Goal: Task Accomplishment & Management: Use online tool/utility

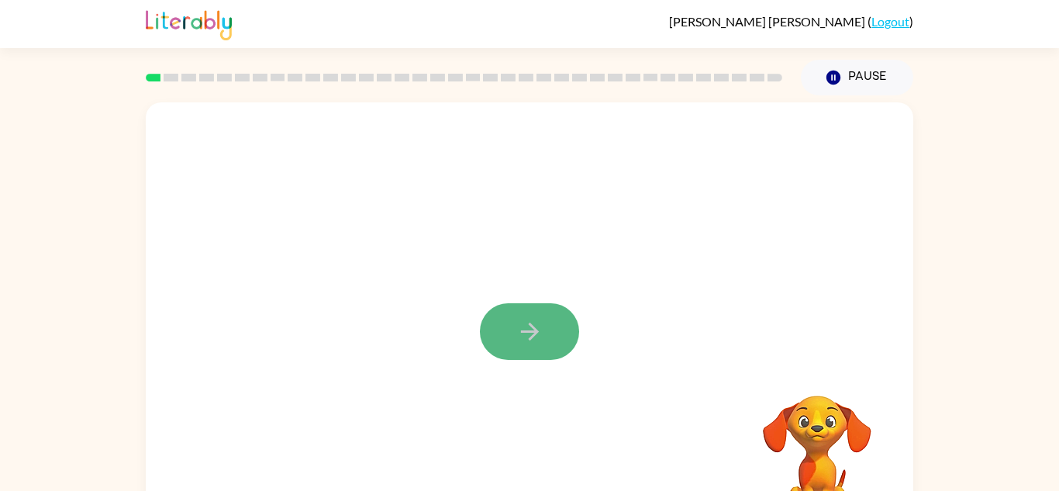
click at [522, 340] on icon "button" at bounding box center [529, 331] width 27 height 27
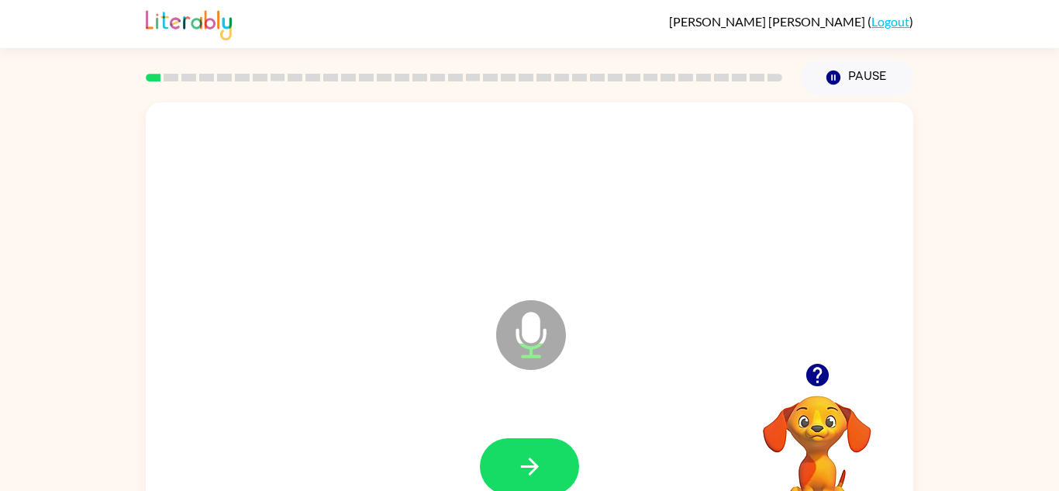
click at [818, 371] on icon "button" at bounding box center [816, 375] width 22 height 22
click at [569, 469] on button "button" at bounding box center [529, 466] width 99 height 57
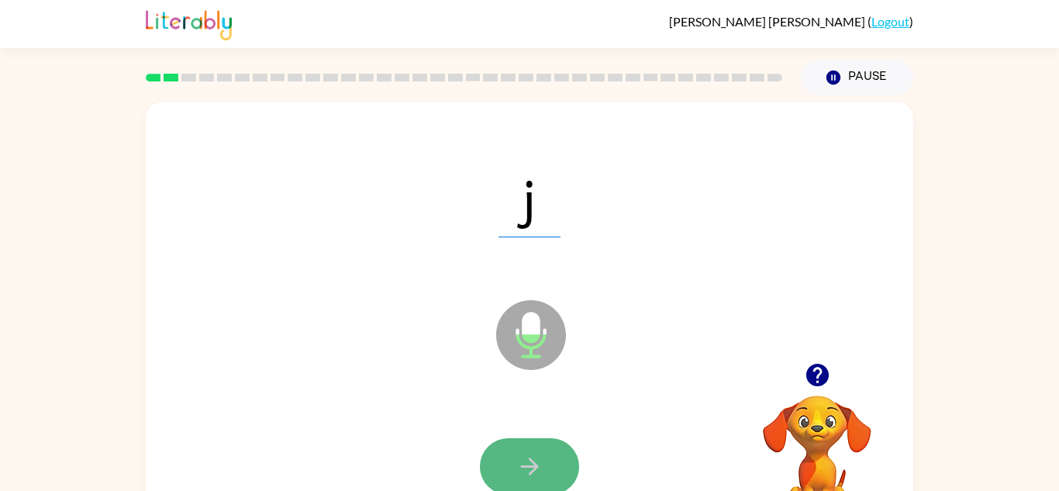
click at [520, 453] on icon "button" at bounding box center [529, 466] width 27 height 27
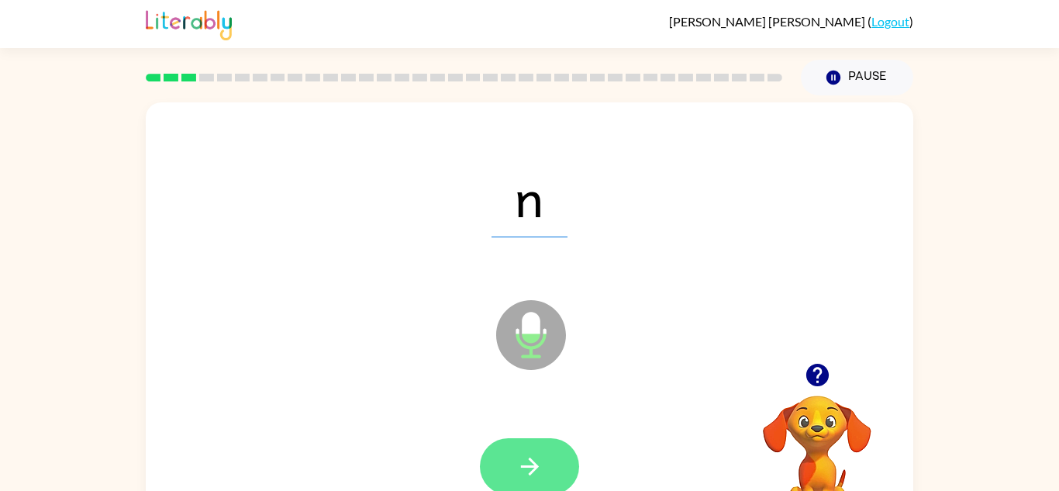
click at [511, 450] on button "button" at bounding box center [529, 466] width 99 height 57
click at [509, 463] on button "button" at bounding box center [529, 466] width 99 height 57
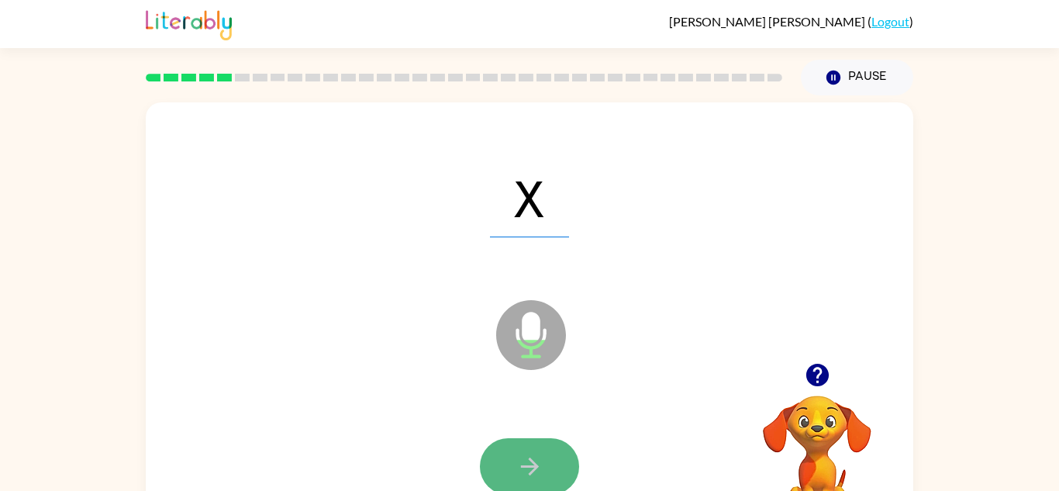
click at [505, 458] on button "button" at bounding box center [529, 466] width 99 height 57
click at [519, 453] on icon "button" at bounding box center [529, 466] width 27 height 27
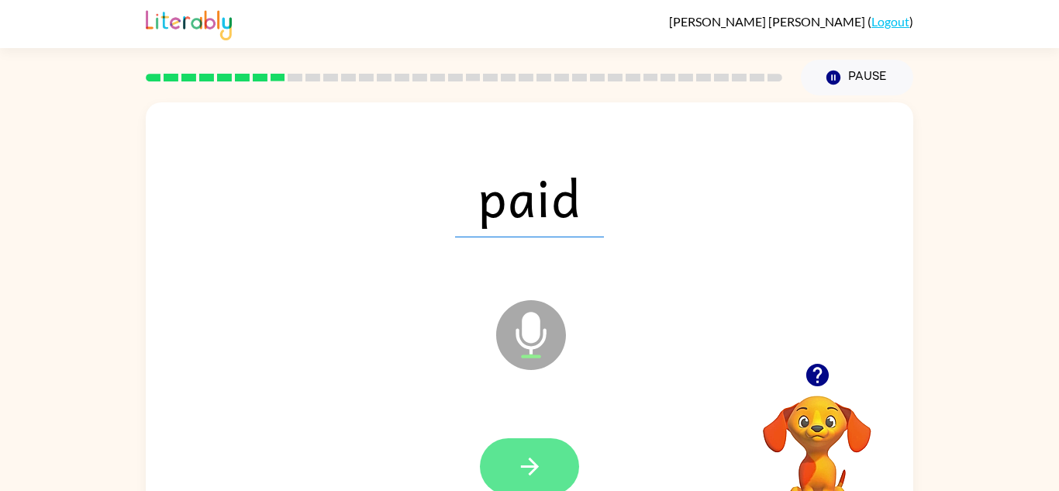
click at [536, 445] on button "button" at bounding box center [529, 466] width 99 height 57
click at [510, 440] on button "button" at bounding box center [529, 466] width 99 height 57
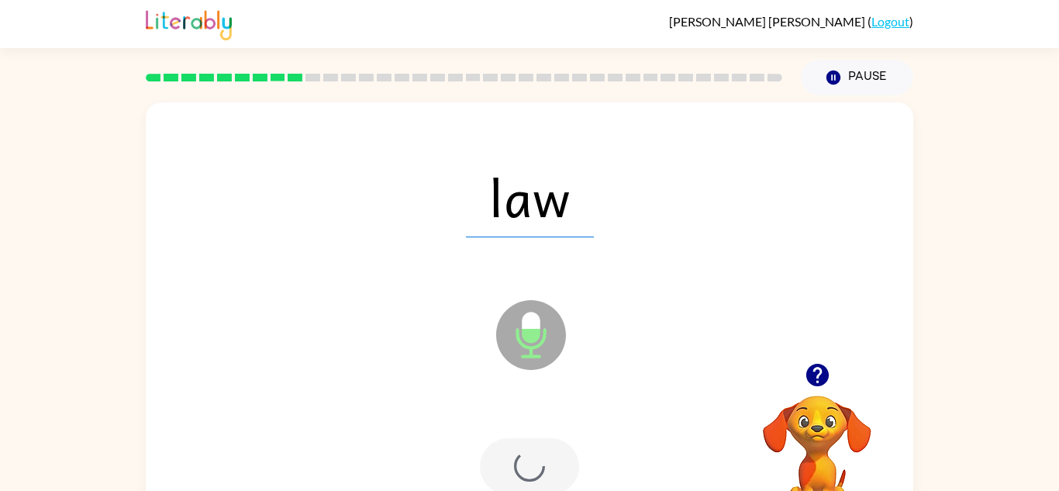
click at [513, 450] on div at bounding box center [529, 466] width 99 height 57
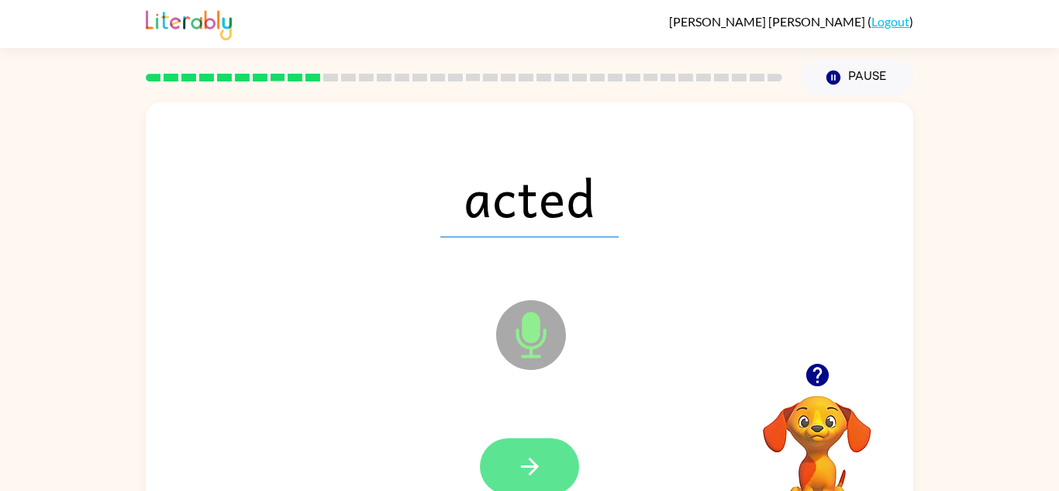
click at [549, 443] on button "button" at bounding box center [529, 466] width 99 height 57
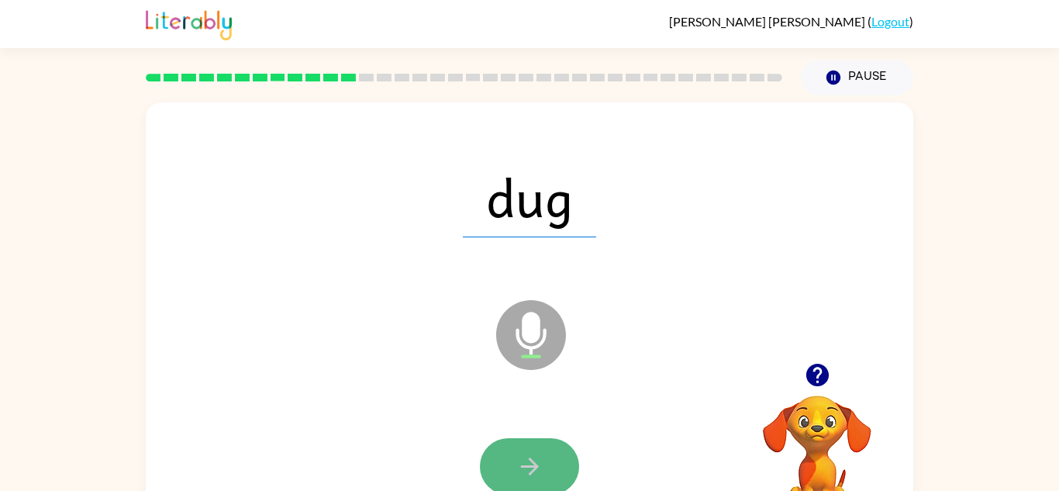
click at [546, 456] on button "button" at bounding box center [529, 466] width 99 height 57
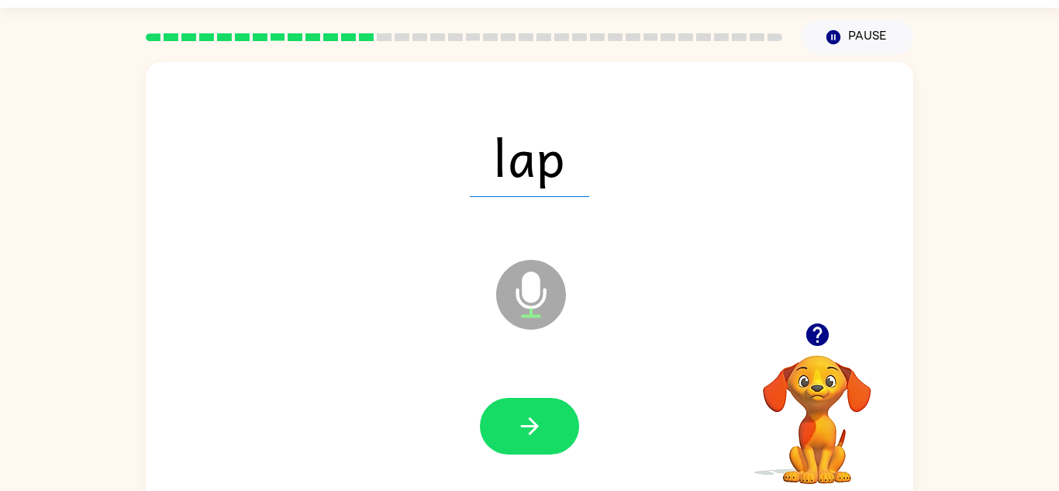
scroll to position [42, 0]
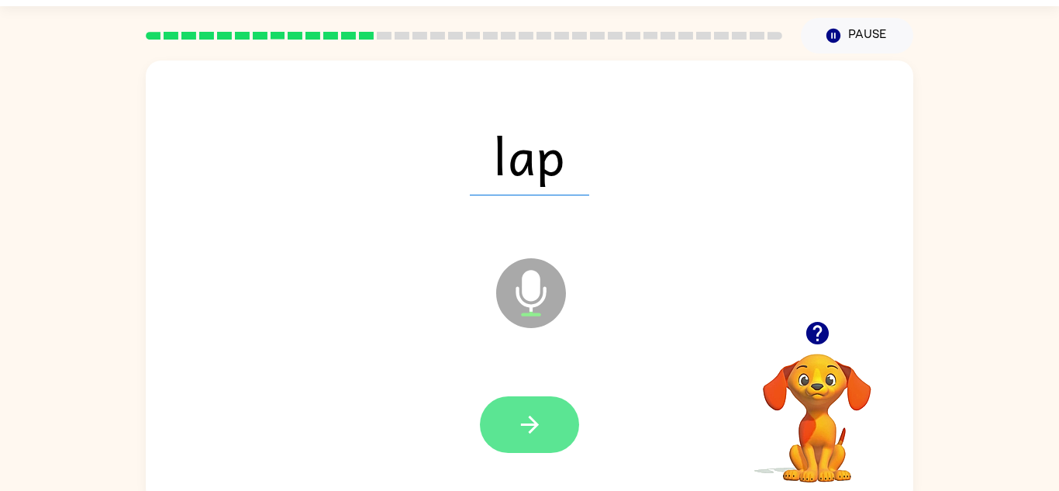
click at [551, 443] on button "button" at bounding box center [529, 424] width 99 height 57
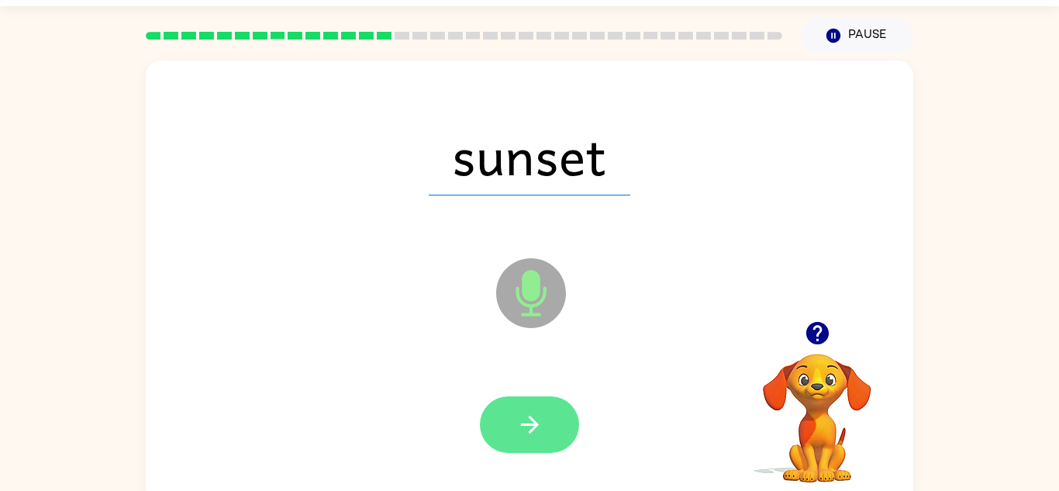
click at [545, 412] on button "button" at bounding box center [529, 424] width 99 height 57
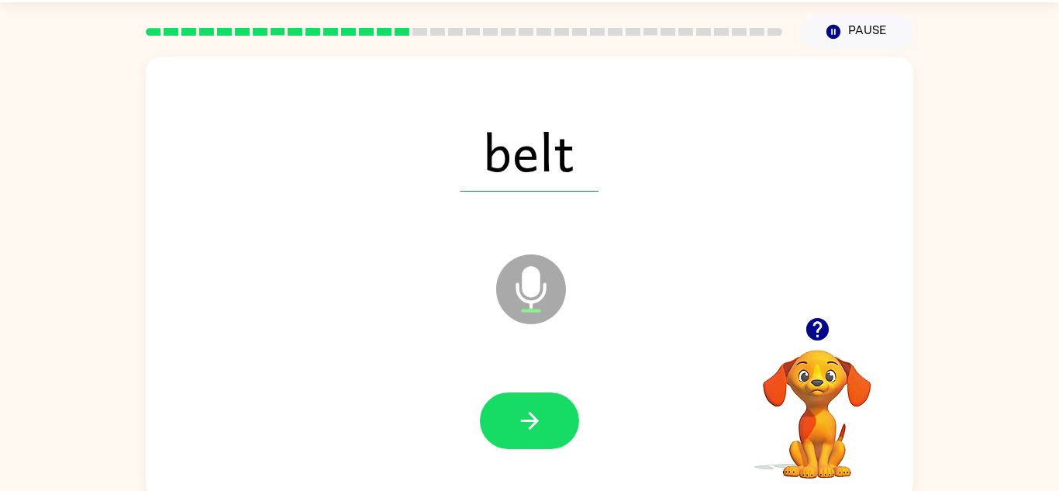
scroll to position [54, 0]
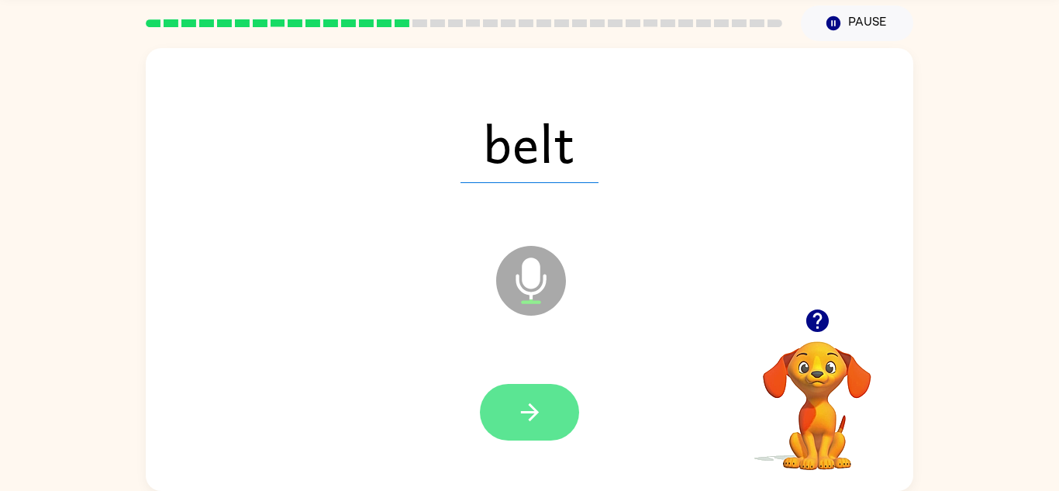
click at [558, 388] on button "button" at bounding box center [529, 412] width 99 height 57
click at [551, 405] on div at bounding box center [529, 412] width 99 height 57
click at [536, 392] on button "button" at bounding box center [529, 412] width 99 height 57
click at [543, 424] on button "button" at bounding box center [529, 412] width 99 height 57
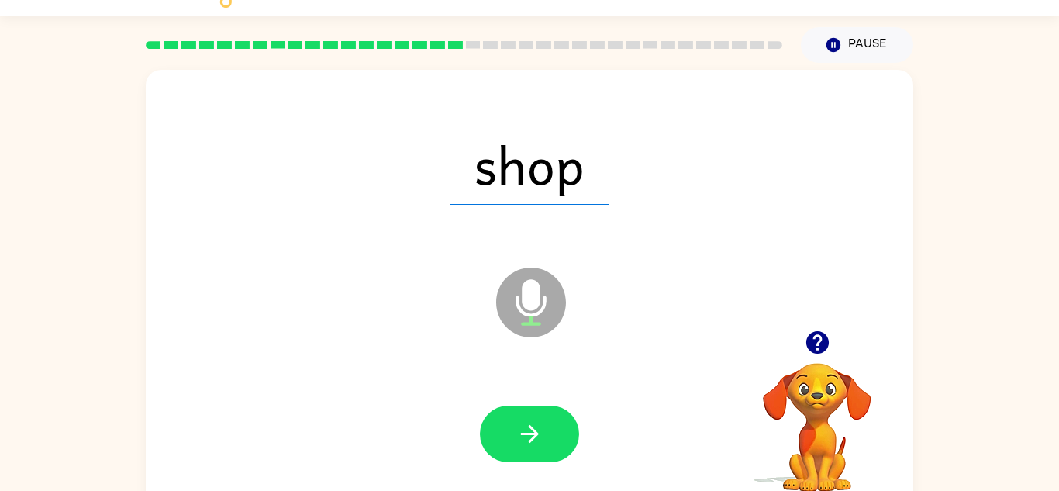
scroll to position [25, 0]
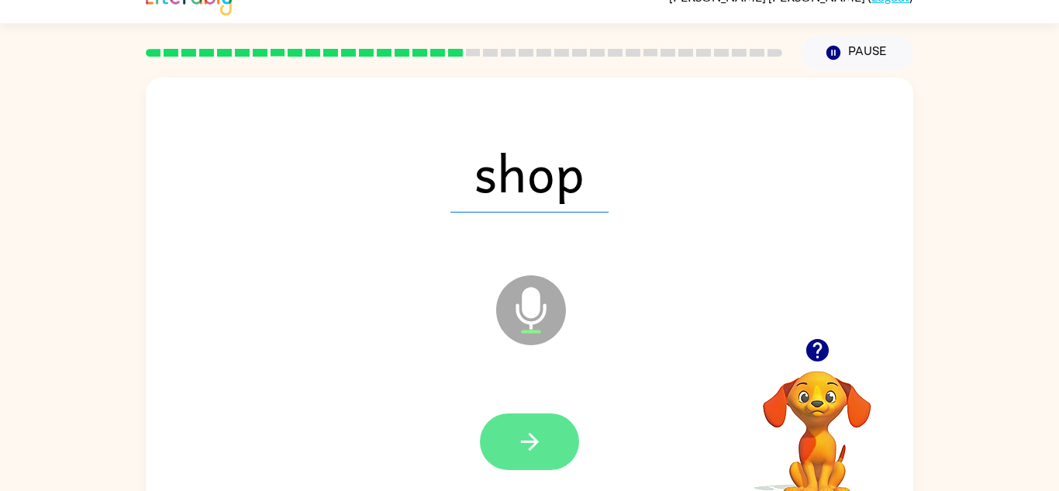
click at [556, 437] on button "button" at bounding box center [529, 441] width 99 height 57
click at [531, 433] on icon "button" at bounding box center [529, 441] width 27 height 27
click at [545, 424] on button "button" at bounding box center [529, 441] width 99 height 57
click at [529, 426] on button "button" at bounding box center [529, 441] width 99 height 57
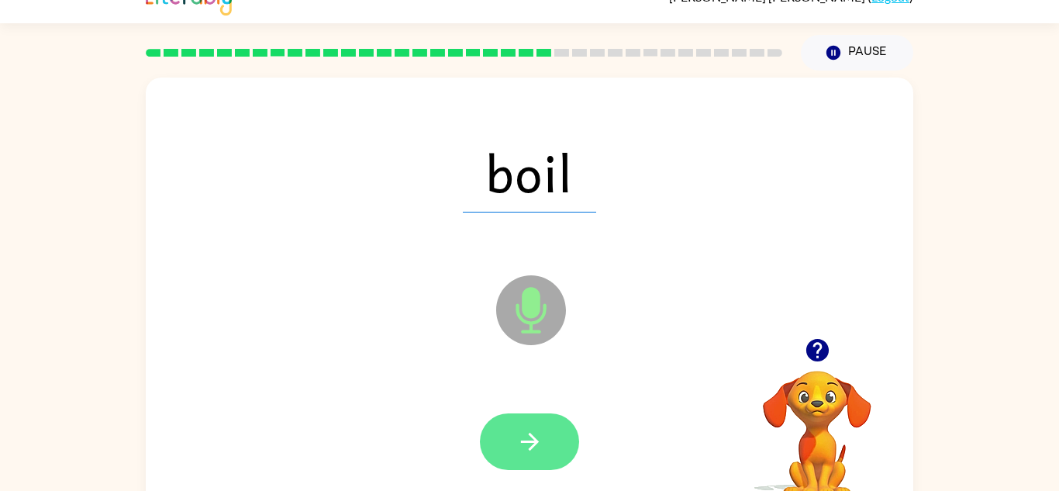
click at [528, 429] on icon "button" at bounding box center [529, 441] width 27 height 27
click at [516, 449] on icon "button" at bounding box center [529, 441] width 27 height 27
click at [536, 467] on button "button" at bounding box center [529, 441] width 99 height 57
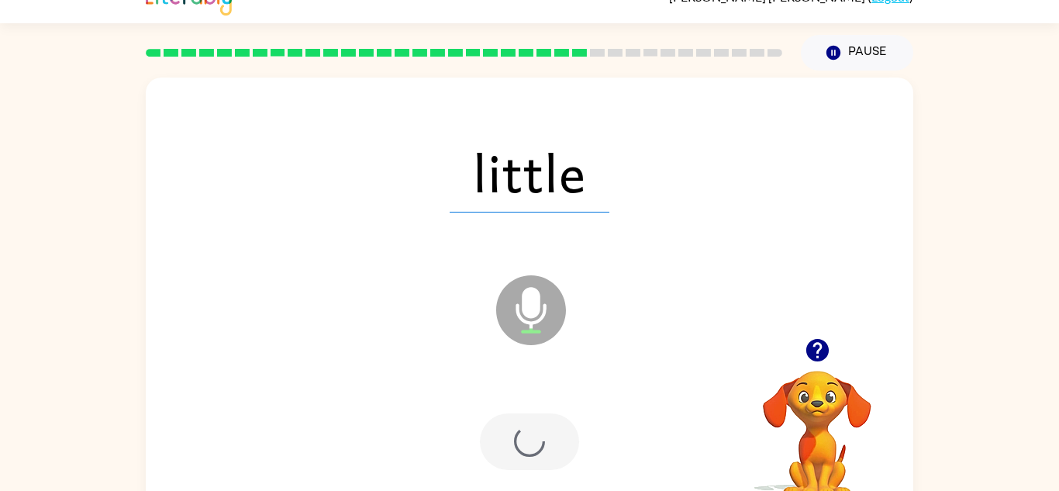
click at [548, 447] on div at bounding box center [529, 441] width 99 height 57
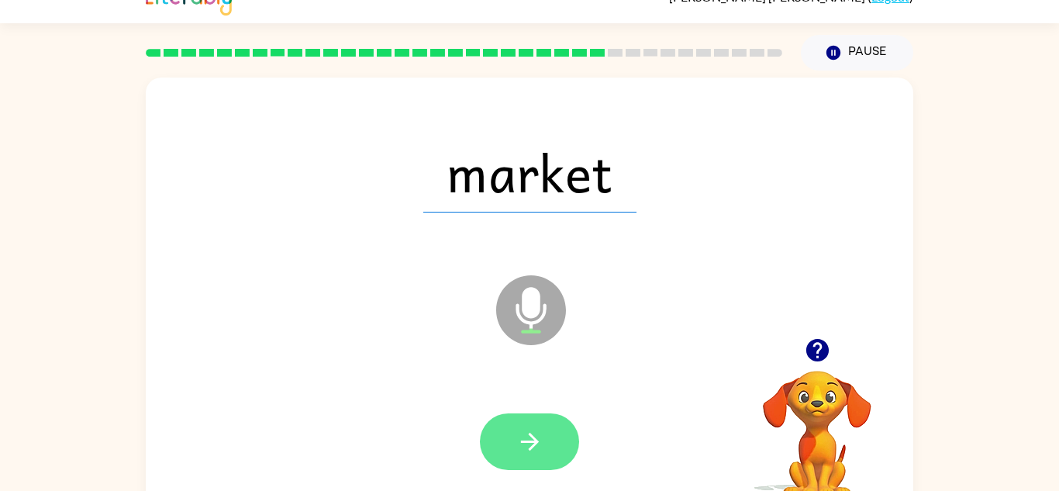
click at [519, 413] on button "button" at bounding box center [529, 441] width 99 height 57
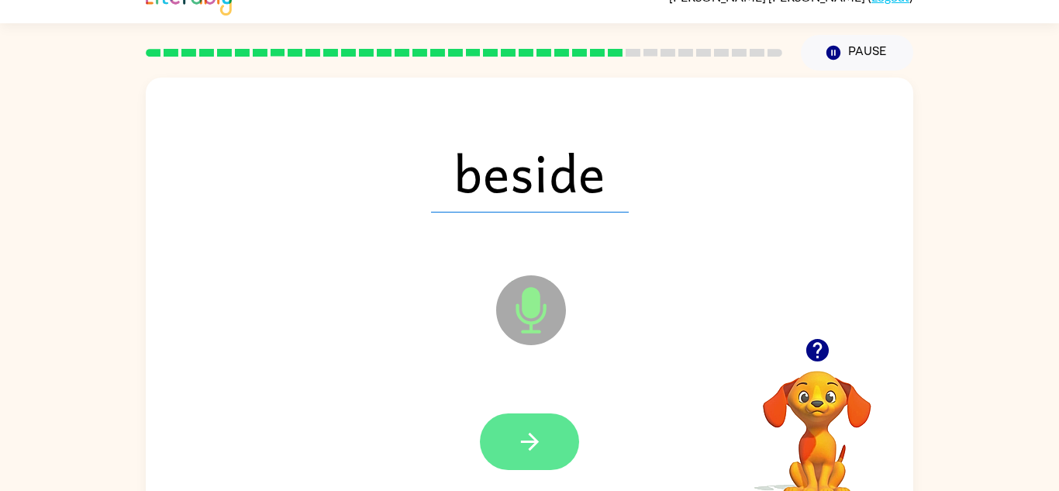
click at [522, 421] on button "button" at bounding box center [529, 441] width 99 height 57
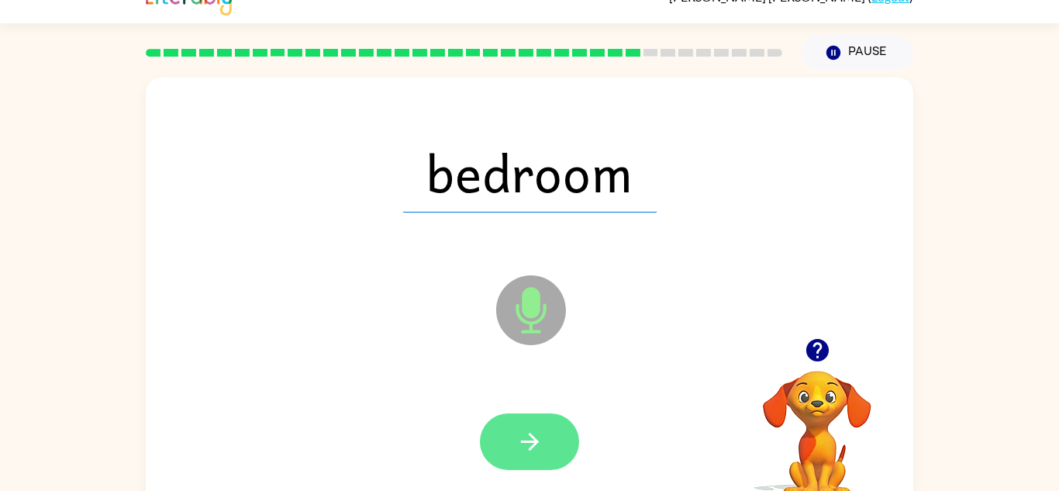
click at [529, 415] on button "button" at bounding box center [529, 441] width 99 height 57
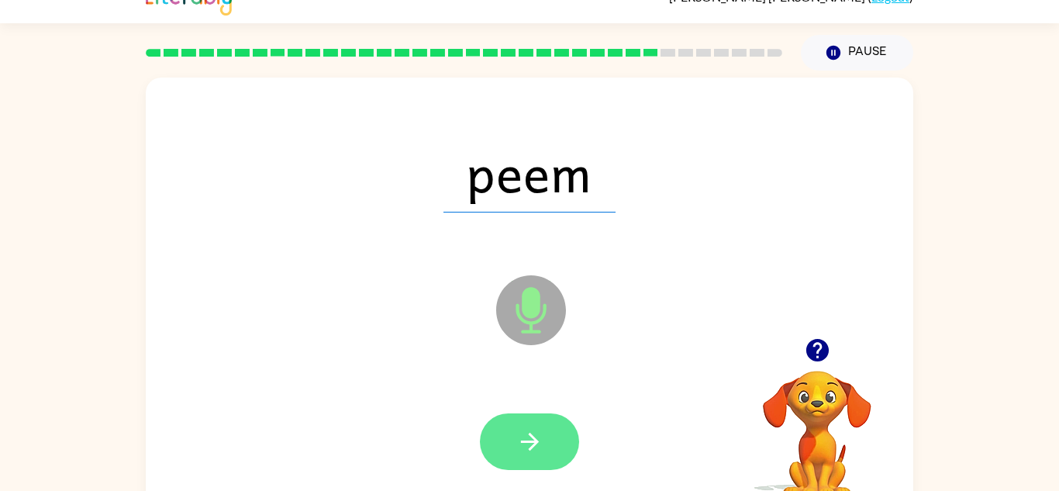
click at [503, 446] on button "button" at bounding box center [529, 441] width 99 height 57
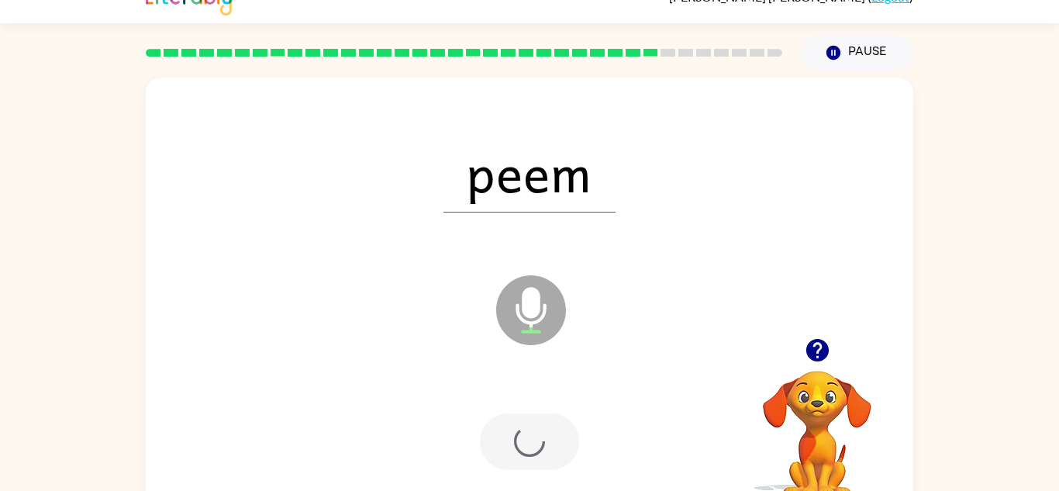
click at [531, 424] on div at bounding box center [529, 441] width 99 height 57
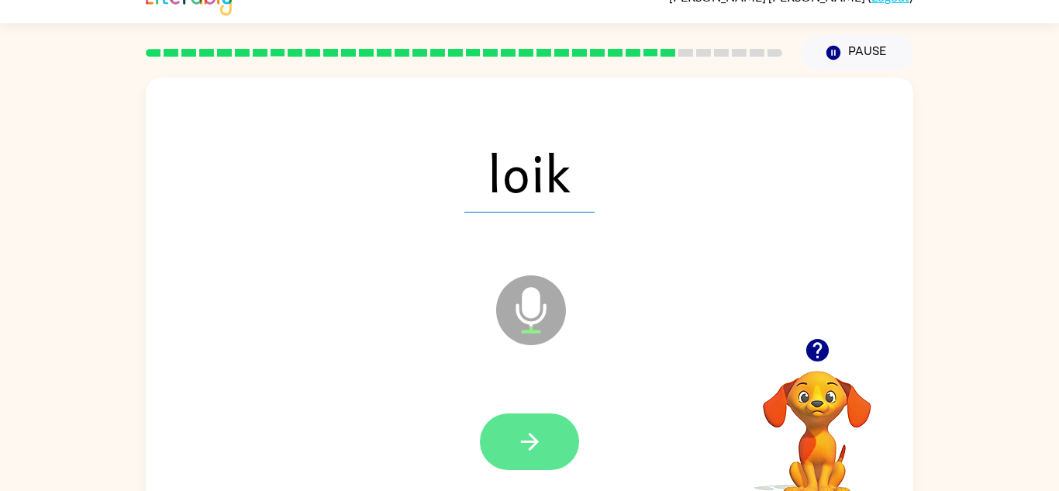
click at [541, 428] on icon "button" at bounding box center [529, 441] width 27 height 27
click at [534, 467] on button "button" at bounding box center [529, 441] width 99 height 57
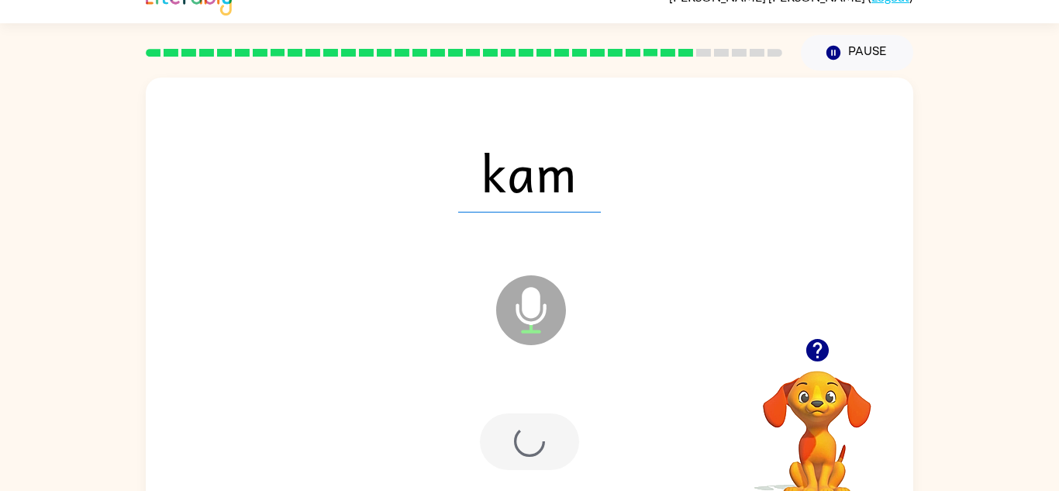
click at [550, 442] on div at bounding box center [529, 441] width 99 height 57
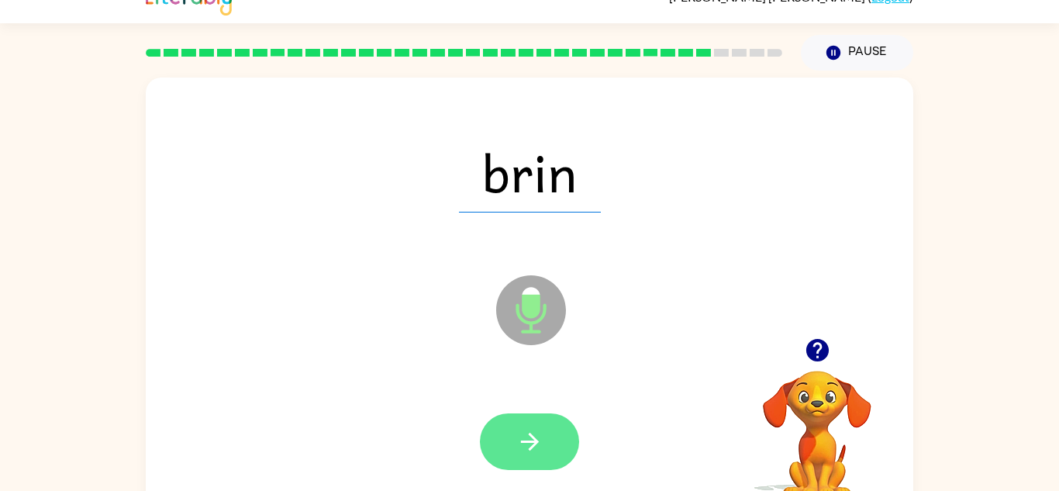
click at [512, 448] on button "button" at bounding box center [529, 441] width 99 height 57
click at [533, 432] on icon "button" at bounding box center [529, 441] width 27 height 27
click at [514, 423] on button "button" at bounding box center [529, 441] width 99 height 57
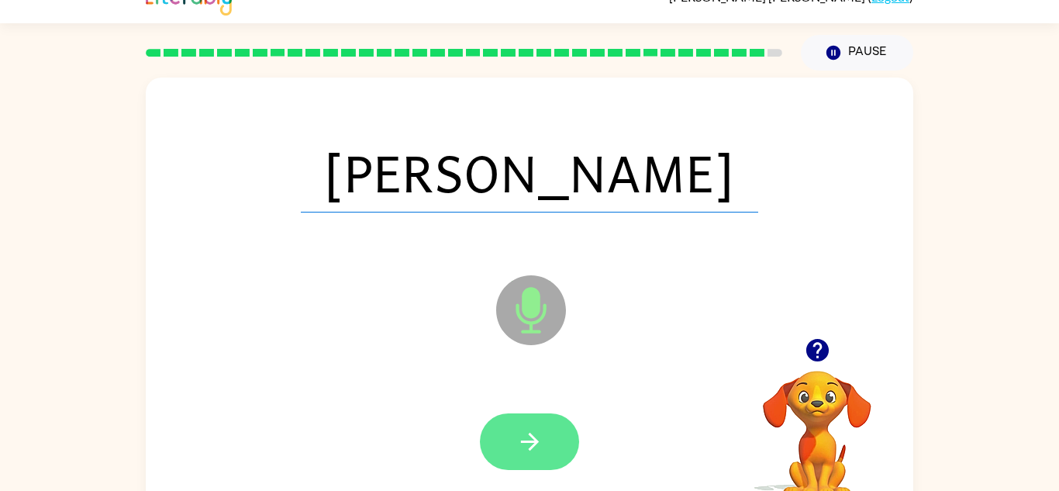
click at [536, 434] on icon "button" at bounding box center [529, 441] width 27 height 27
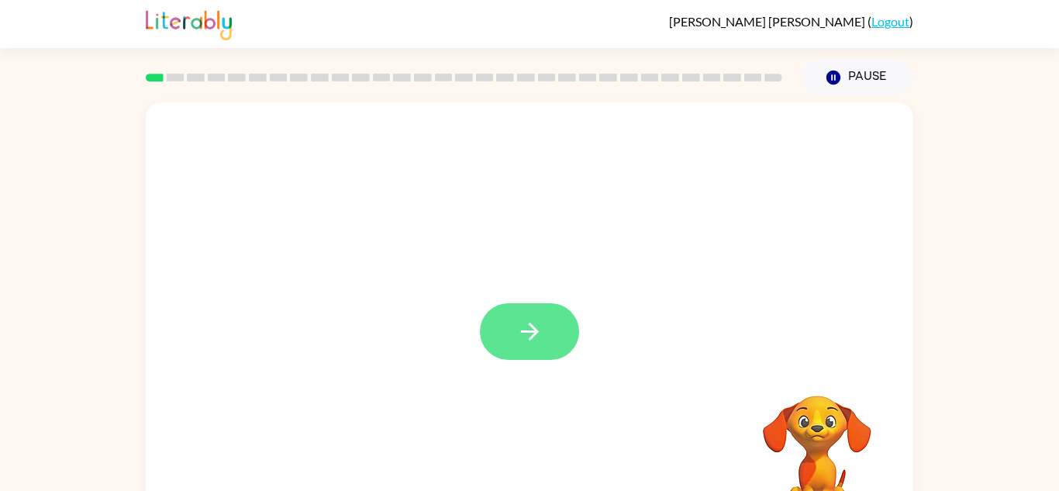
click at [521, 352] on button "button" at bounding box center [529, 331] width 99 height 57
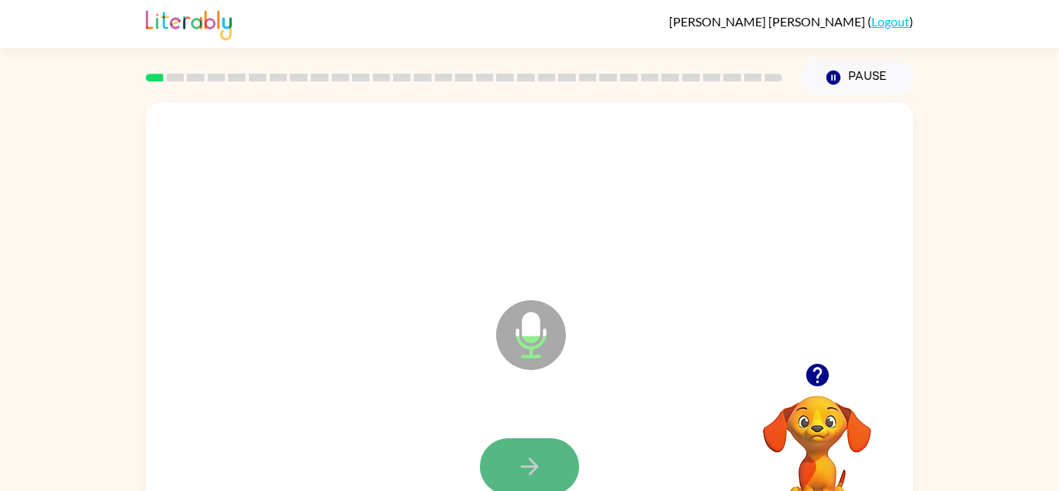
click at [522, 441] on button "button" at bounding box center [529, 466] width 99 height 57
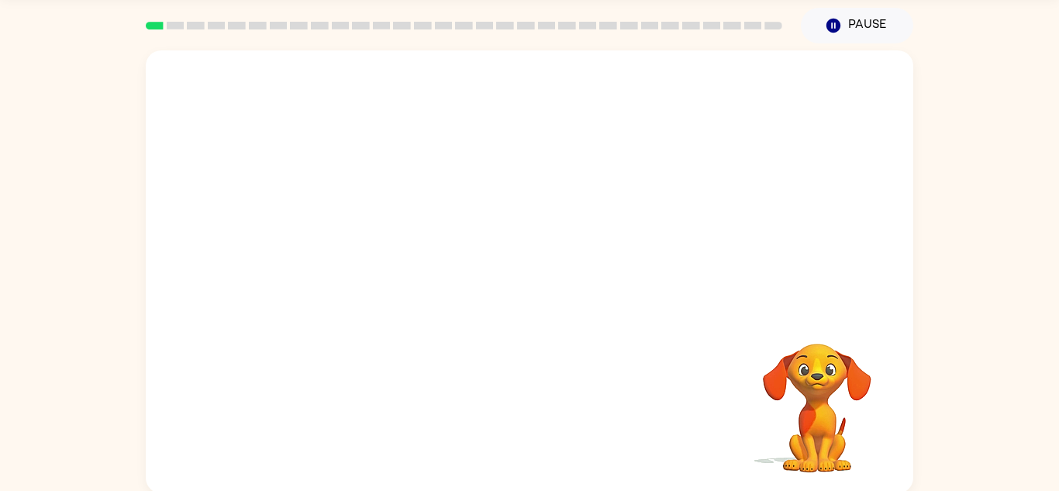
scroll to position [54, 0]
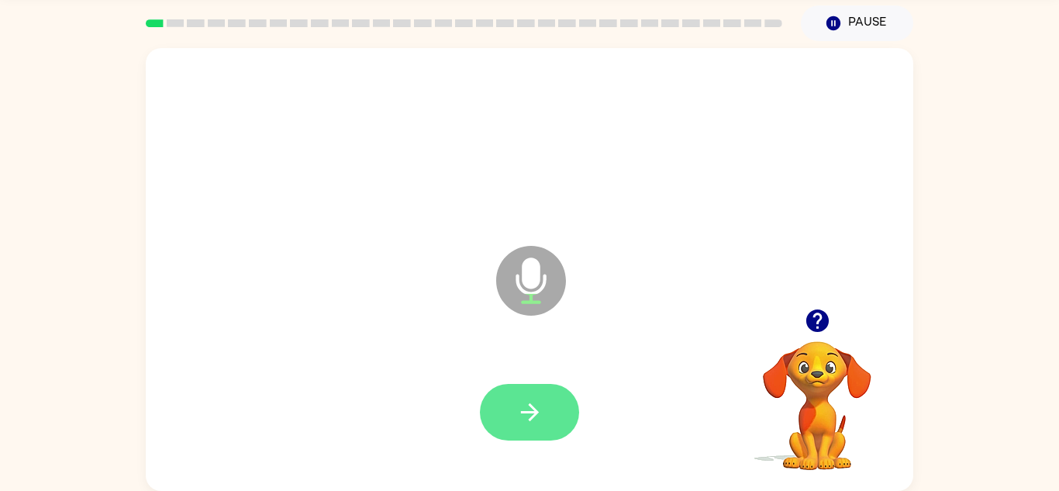
click at [509, 412] on button "button" at bounding box center [529, 412] width 99 height 57
click at [519, 402] on icon "button" at bounding box center [529, 411] width 27 height 27
click at [519, 409] on icon "button" at bounding box center [529, 411] width 27 height 27
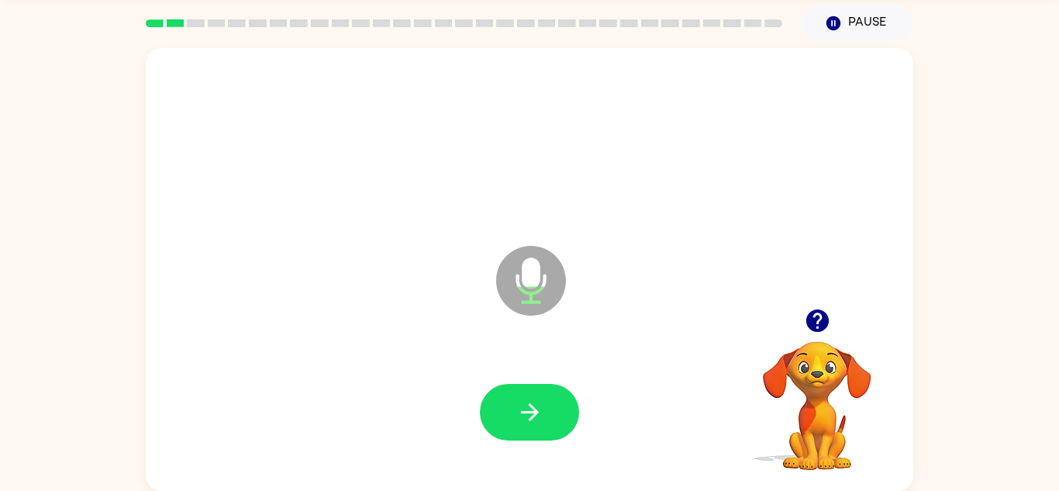
click at [519, 409] on icon "button" at bounding box center [529, 411] width 27 height 27
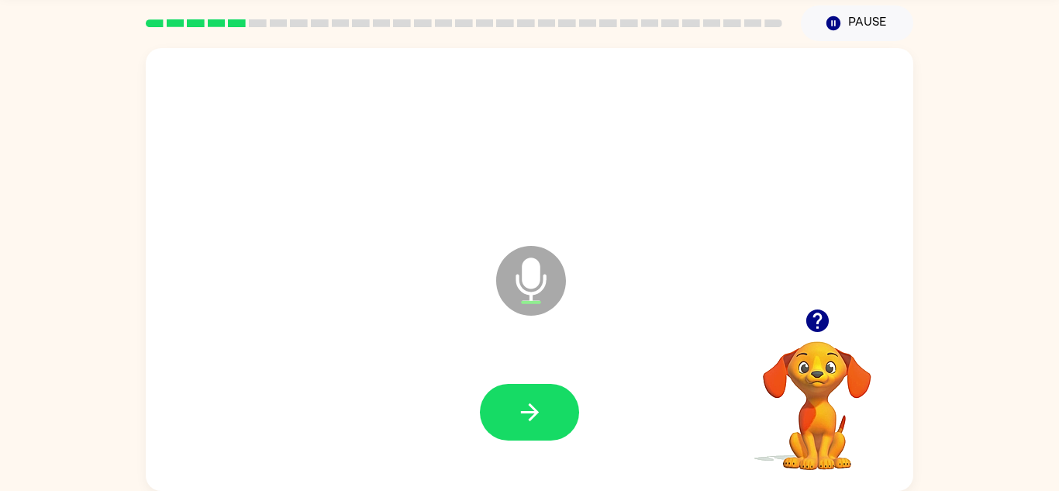
click at [519, 409] on icon "button" at bounding box center [529, 411] width 27 height 27
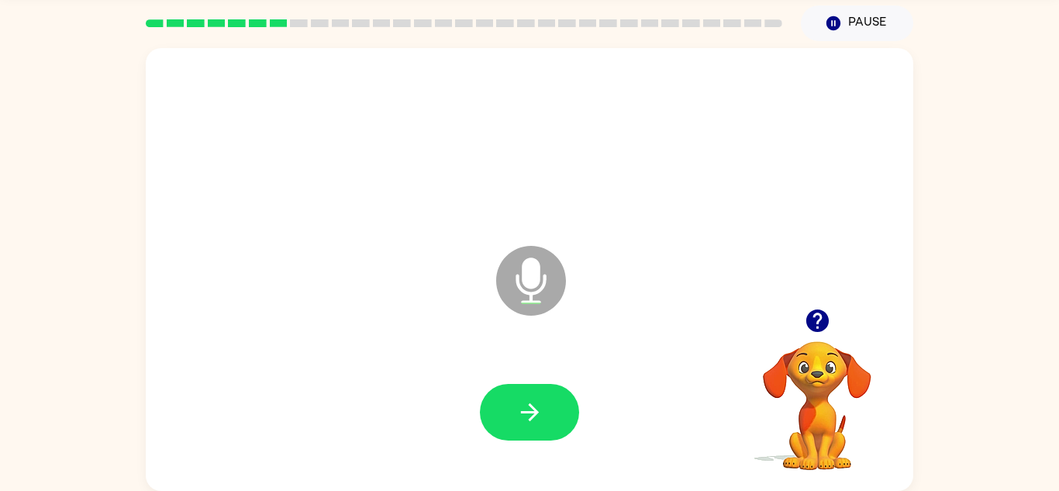
click at [519, 409] on icon "button" at bounding box center [529, 411] width 27 height 27
click at [818, 322] on icon "button" at bounding box center [817, 320] width 27 height 27
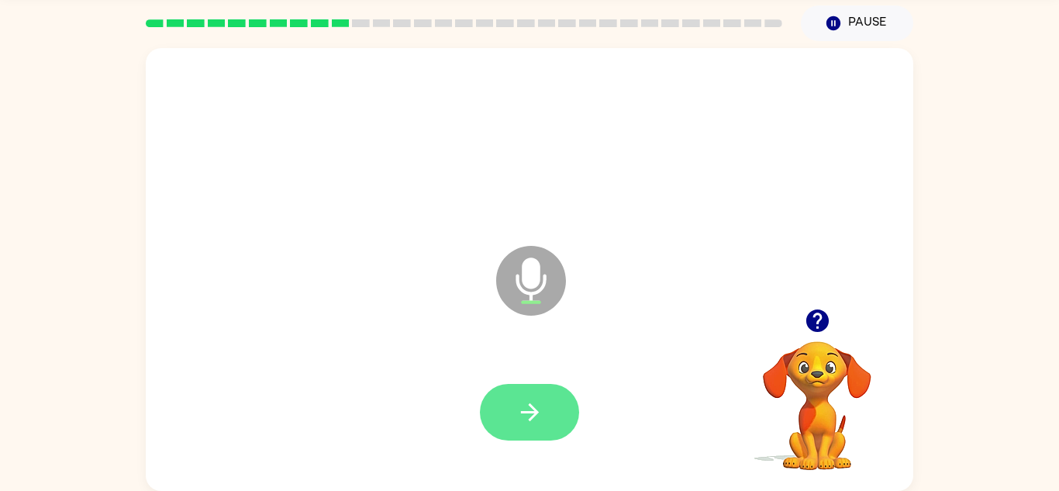
click at [527, 410] on icon "button" at bounding box center [529, 411] width 27 height 27
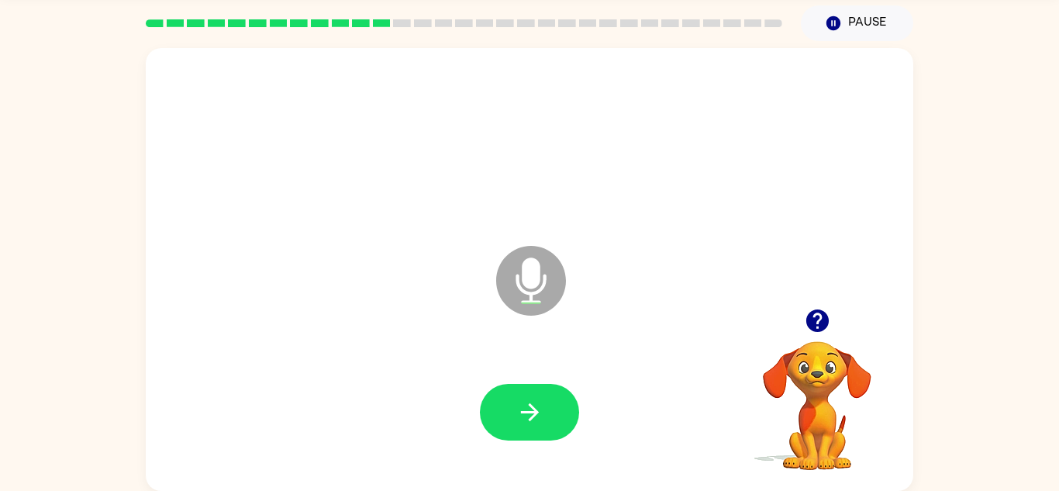
click at [527, 410] on icon "button" at bounding box center [529, 411] width 27 height 27
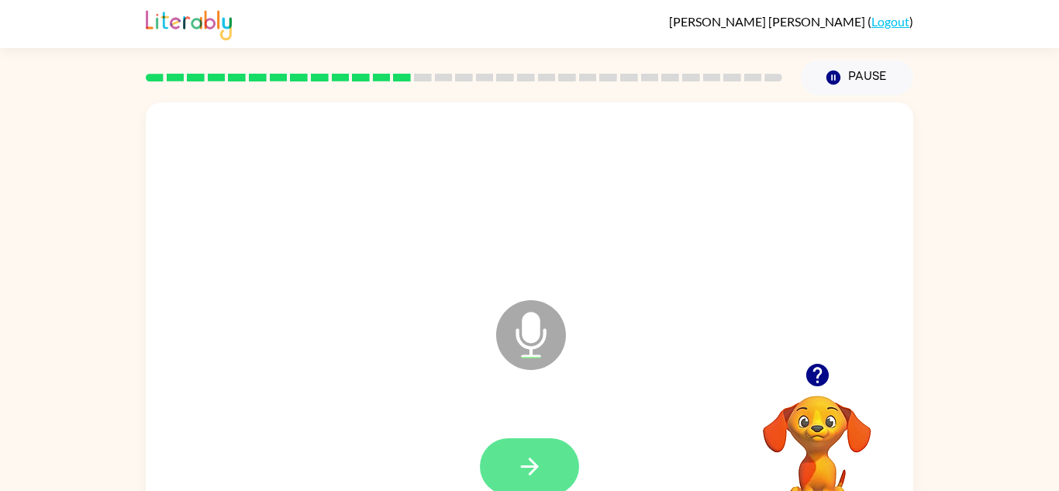
click at [519, 456] on icon "button" at bounding box center [529, 466] width 27 height 27
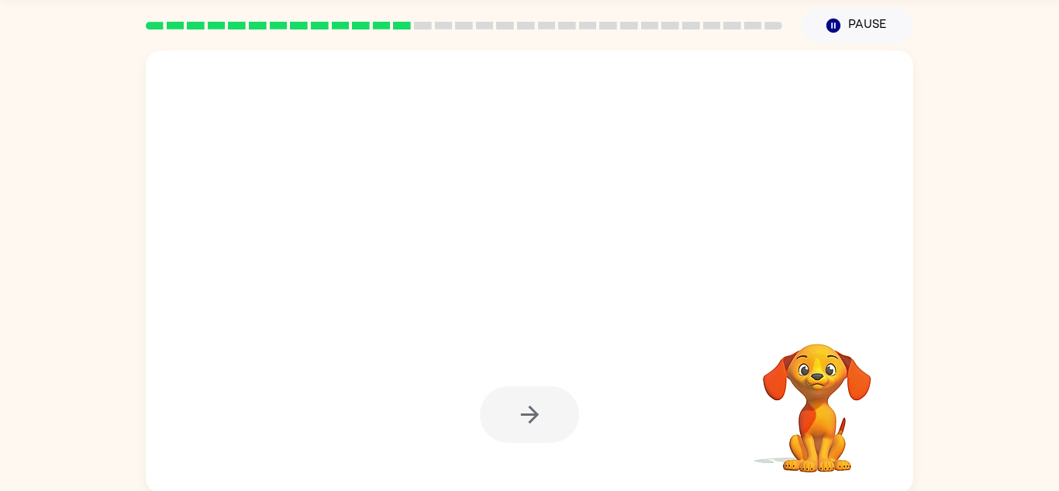
scroll to position [54, 0]
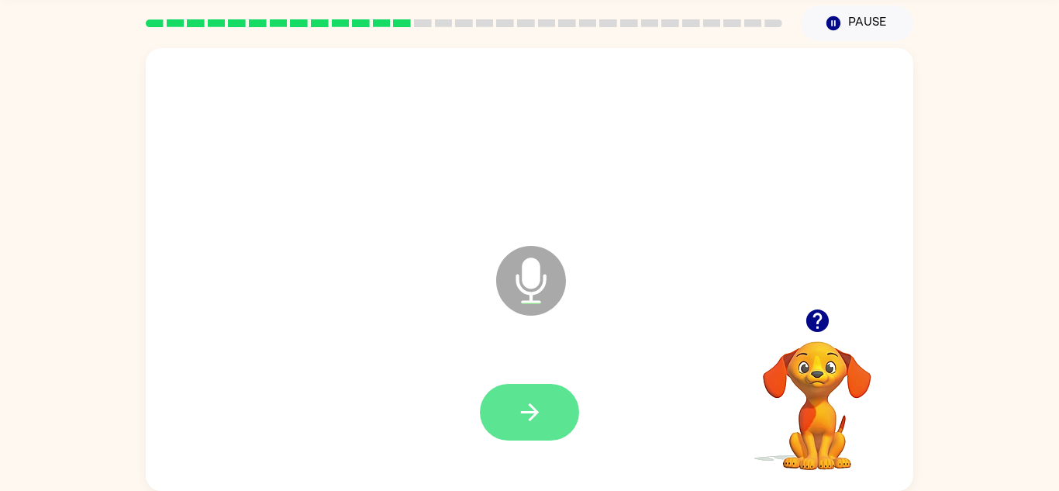
click at [543, 409] on button "button" at bounding box center [529, 412] width 99 height 57
click at [547, 390] on button "button" at bounding box center [529, 412] width 99 height 57
click at [535, 402] on icon "button" at bounding box center [529, 411] width 27 height 27
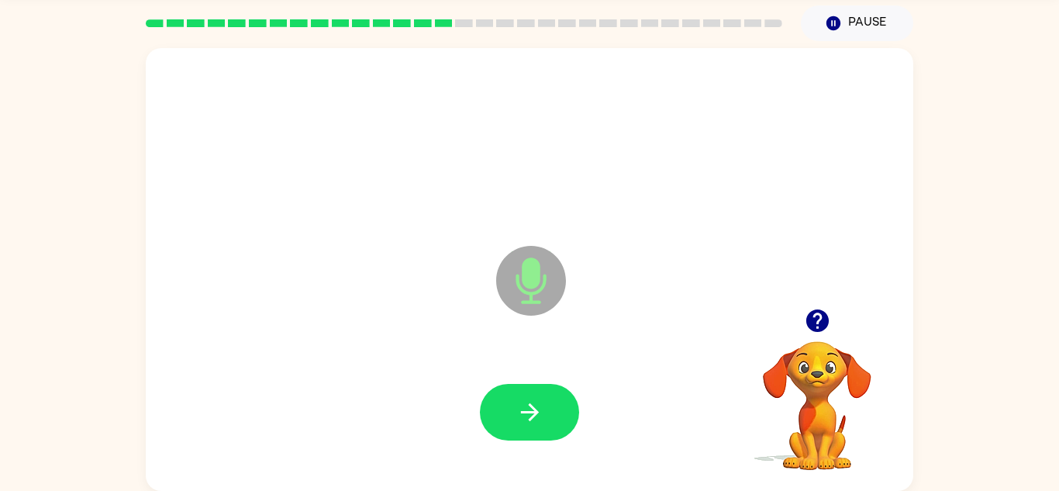
click at [535, 402] on icon "button" at bounding box center [529, 411] width 27 height 27
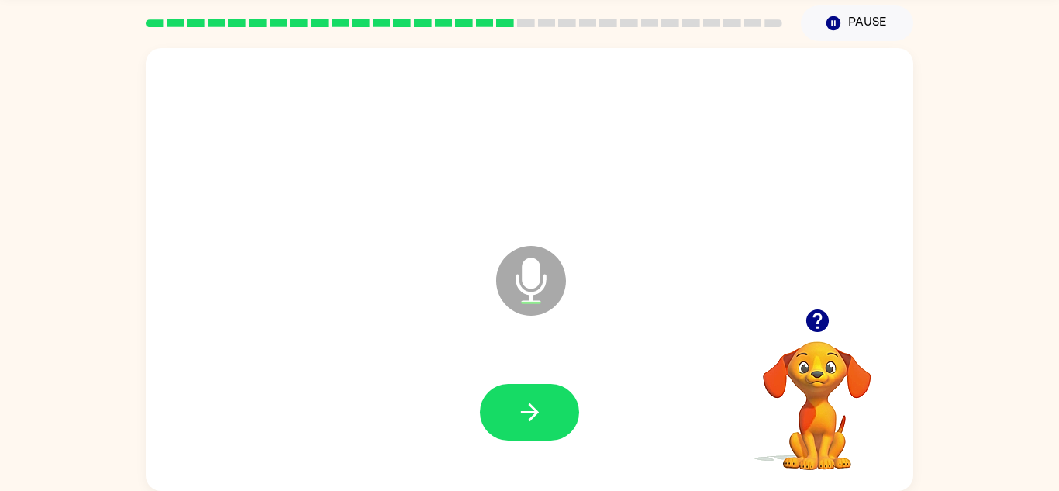
click at [535, 402] on icon "button" at bounding box center [529, 411] width 27 height 27
click at [535, 403] on icon "button" at bounding box center [529, 411] width 27 height 27
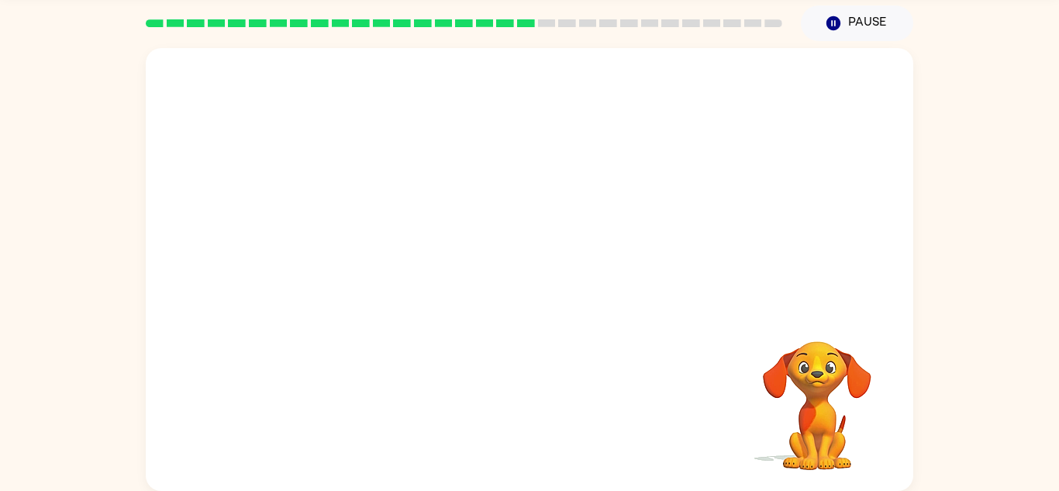
click at [554, 267] on div at bounding box center [492, 242] width 662 height 56
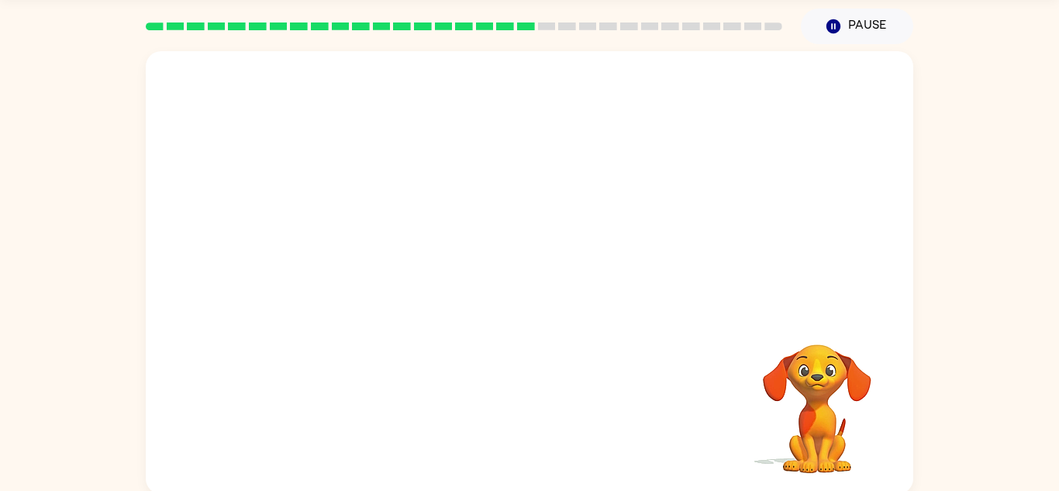
scroll to position [54, 0]
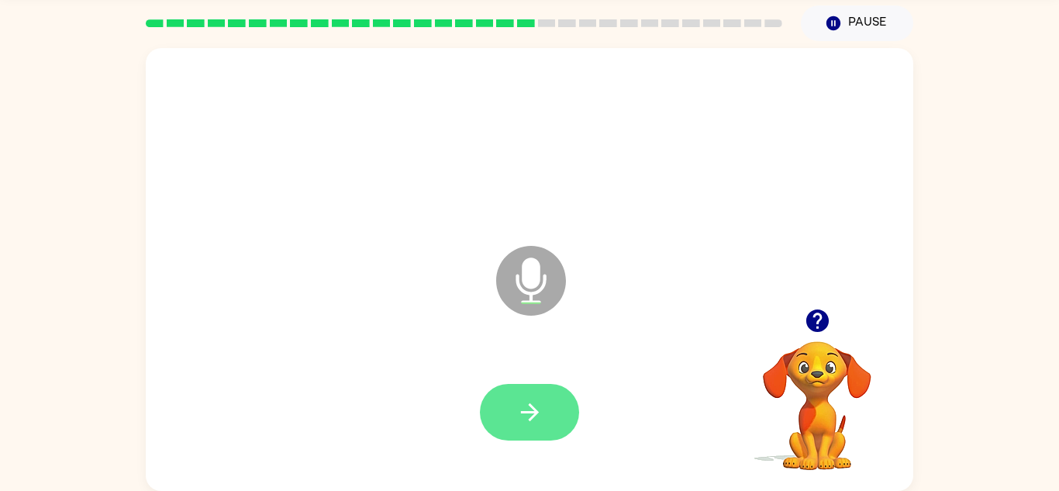
click at [541, 409] on icon "button" at bounding box center [529, 411] width 27 height 27
click at [821, 326] on icon "button" at bounding box center [816, 320] width 22 height 22
click at [533, 404] on icon "button" at bounding box center [529, 411] width 27 height 27
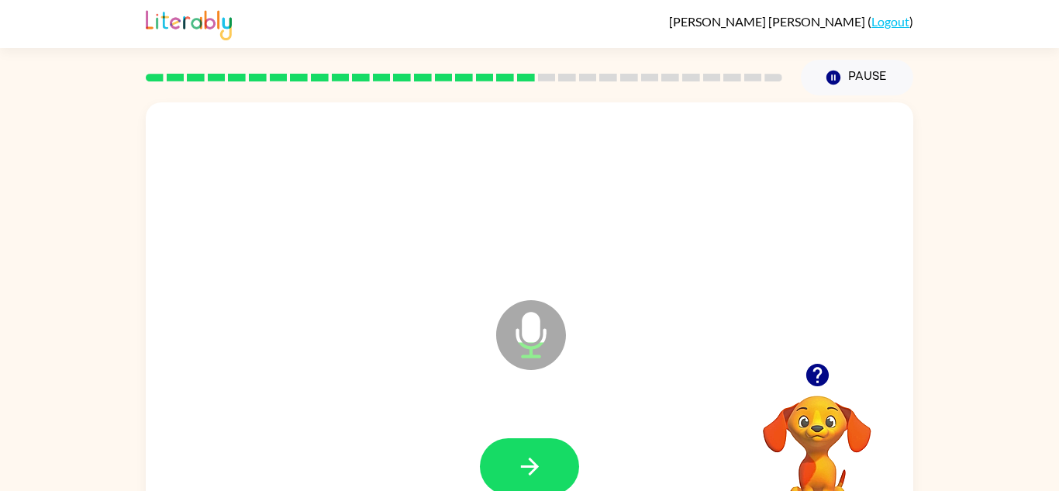
scroll to position [54, 0]
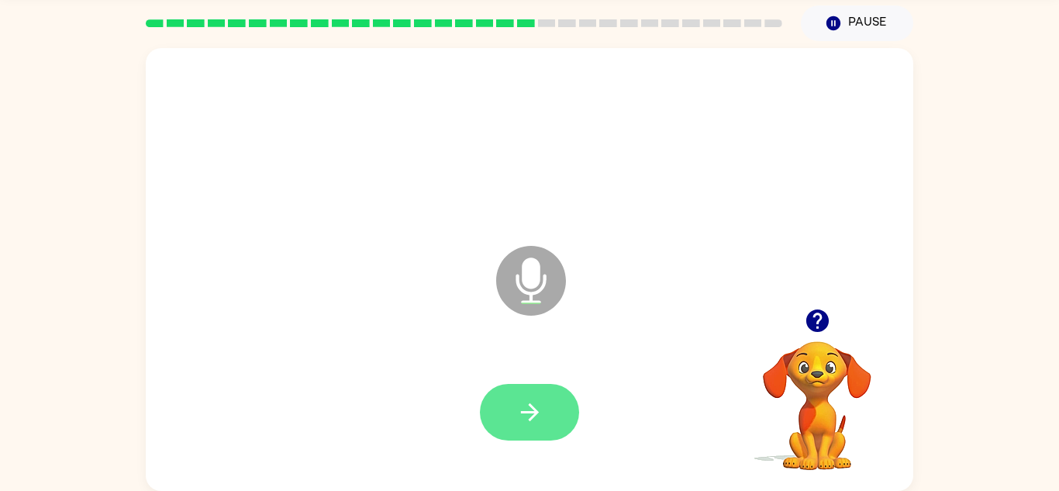
click at [523, 418] on icon "button" at bounding box center [529, 411] width 27 height 27
click at [540, 410] on icon "button" at bounding box center [529, 411] width 27 height 27
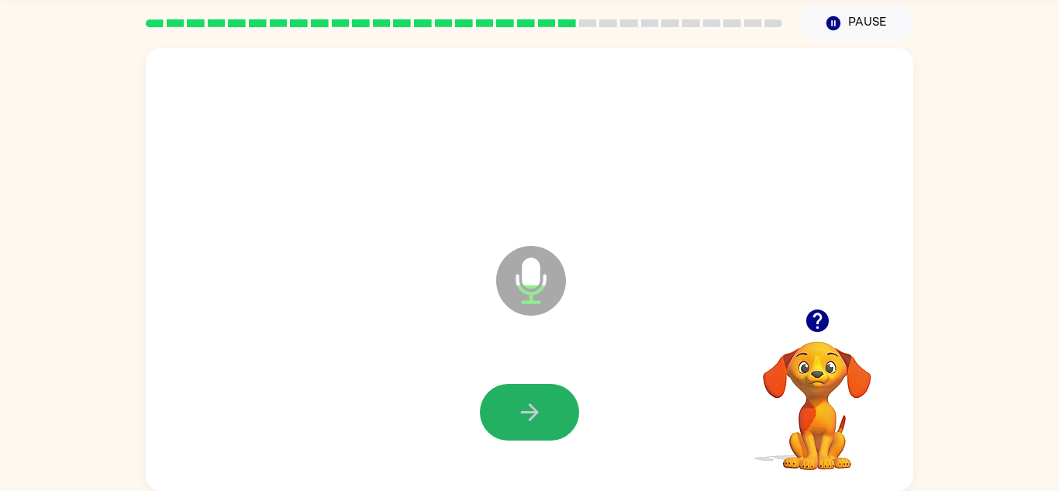
click at [540, 410] on icon "button" at bounding box center [529, 411] width 27 height 27
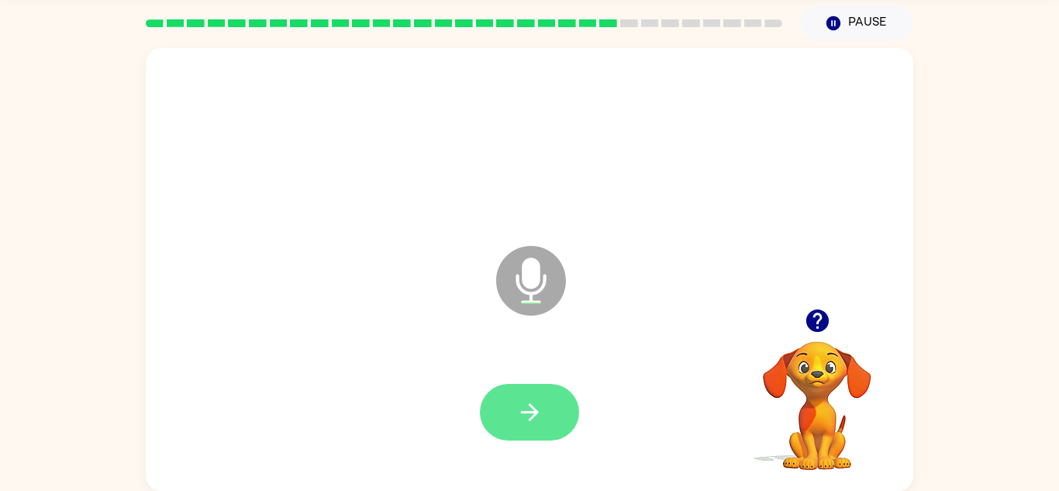
click at [540, 410] on icon "button" at bounding box center [529, 411] width 27 height 27
click at [542, 416] on icon "button" at bounding box center [529, 411] width 27 height 27
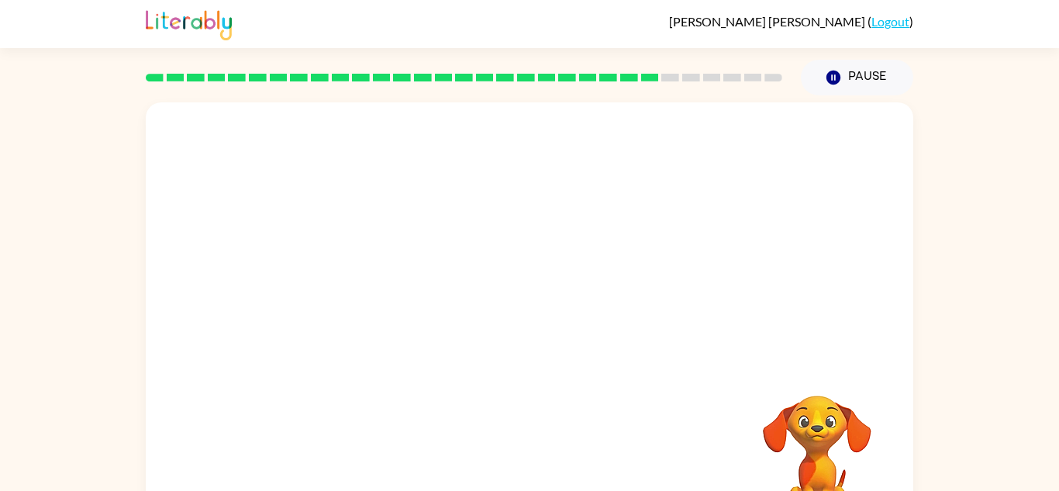
scroll to position [54, 0]
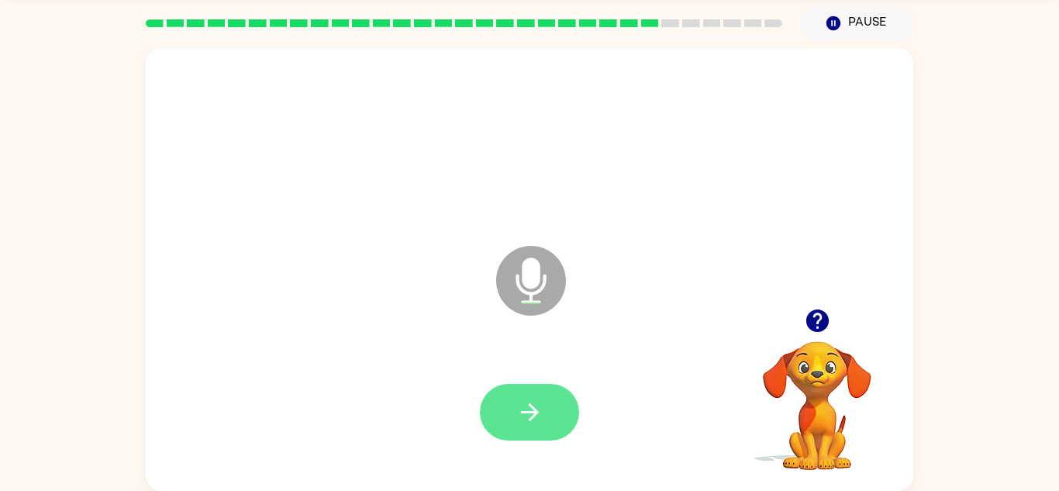
click at [548, 408] on button "button" at bounding box center [529, 412] width 99 height 57
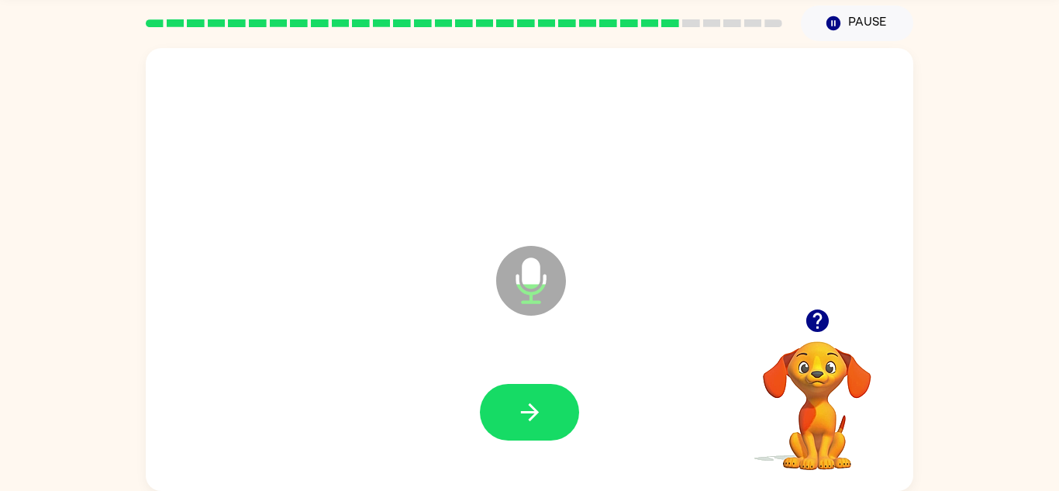
click at [548, 408] on button "button" at bounding box center [529, 412] width 99 height 57
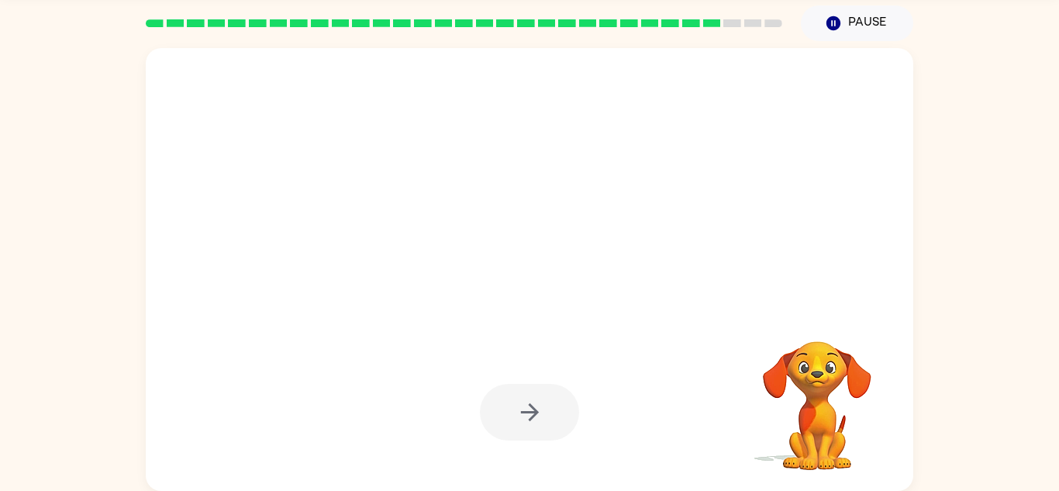
click at [548, 408] on div at bounding box center [529, 412] width 99 height 57
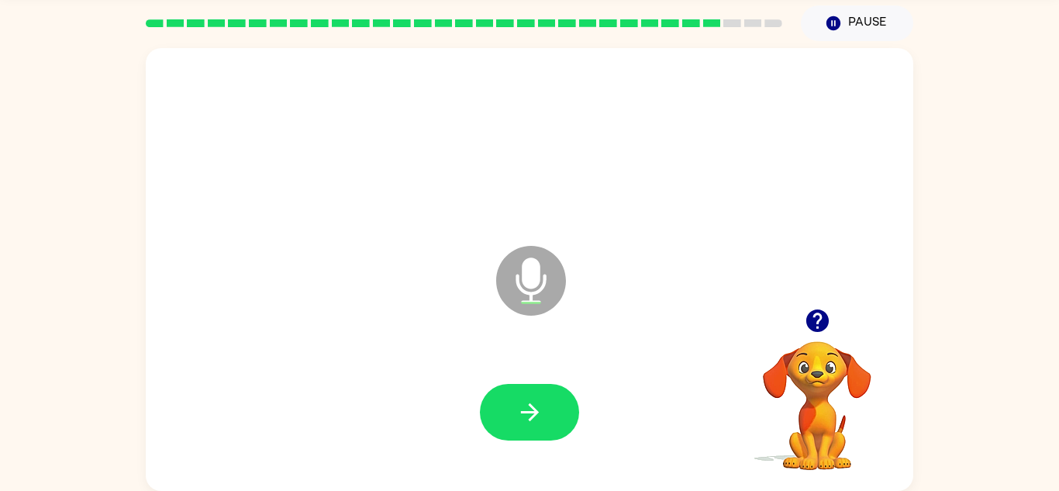
click at [548, 408] on button "button" at bounding box center [529, 412] width 99 height 57
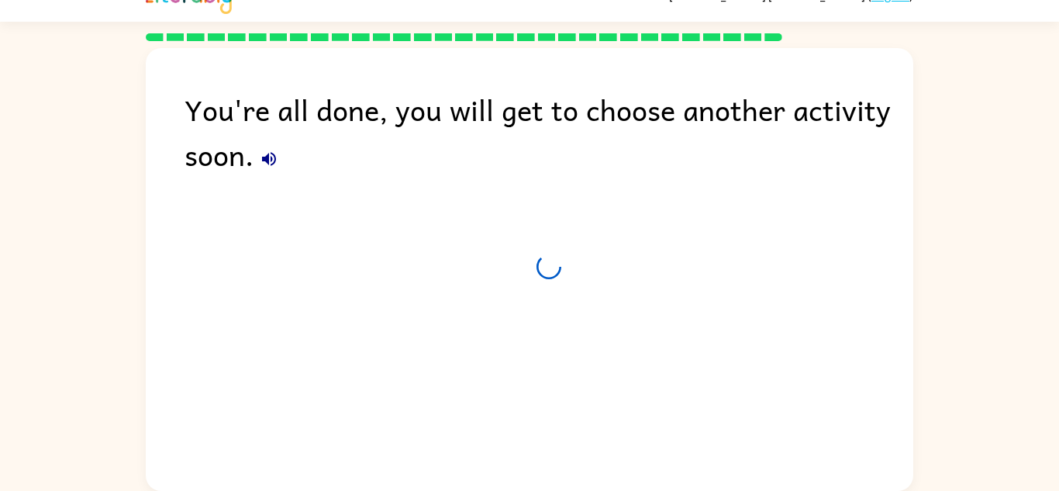
scroll to position [26, 0]
